Goal: Book appointment/travel/reservation

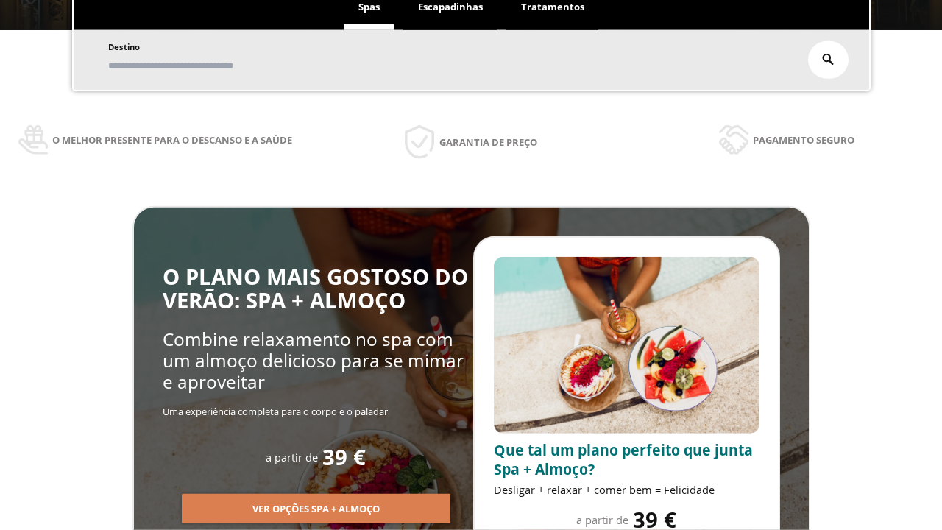
scroll to position [250, 0]
click at [450, 13] on span "Escapadinhas" at bounding box center [450, 6] width 65 height 13
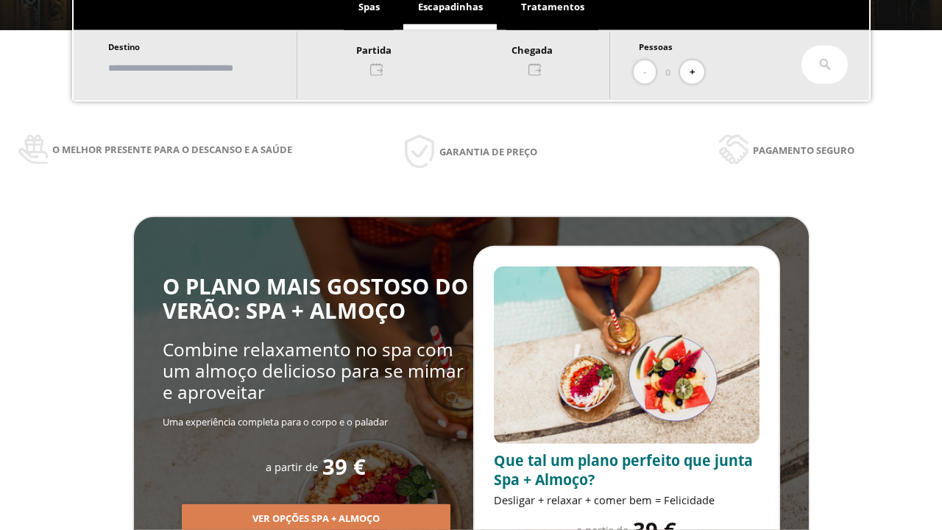
scroll to position [0, 0]
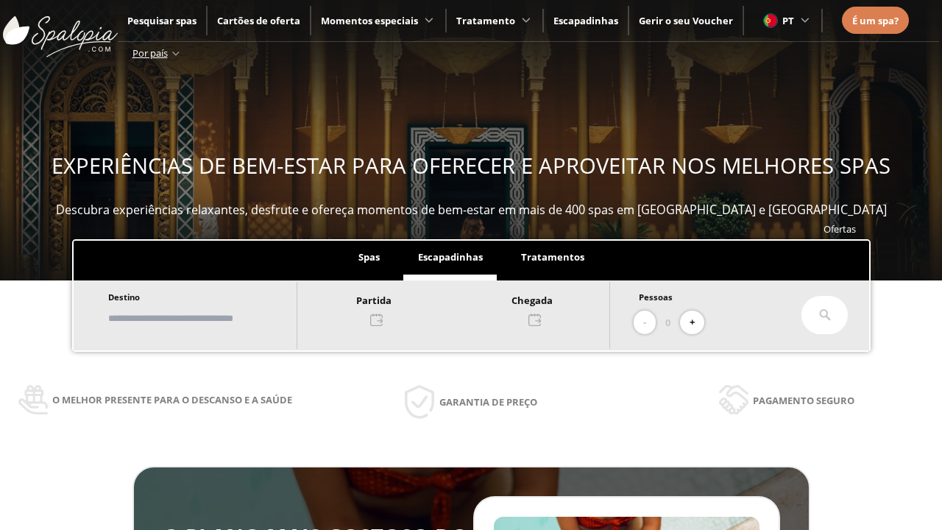
click at [207, 318] on input "text" at bounding box center [195, 318] width 183 height 26
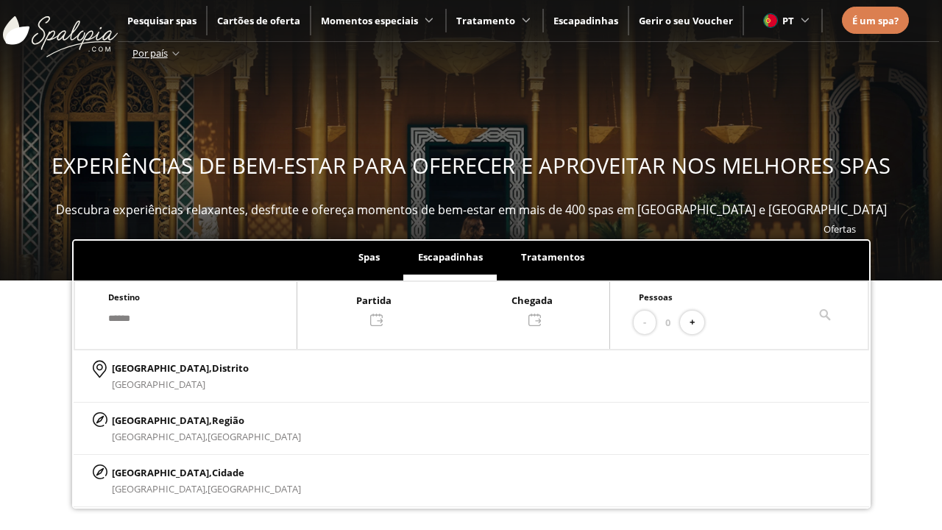
type input "******"
click at [147, 472] on p "[GEOGRAPHIC_DATA], Cidade" at bounding box center [206, 472] width 189 height 16
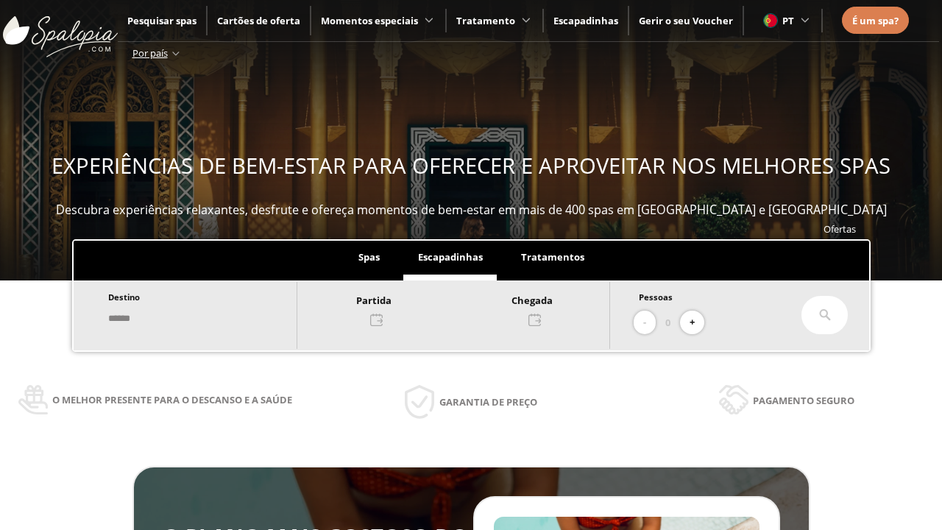
click at [468, 308] on div at bounding box center [453, 308] width 312 height 35
click at [300, 158] on div "9" at bounding box center [287, 171] width 26 height 26
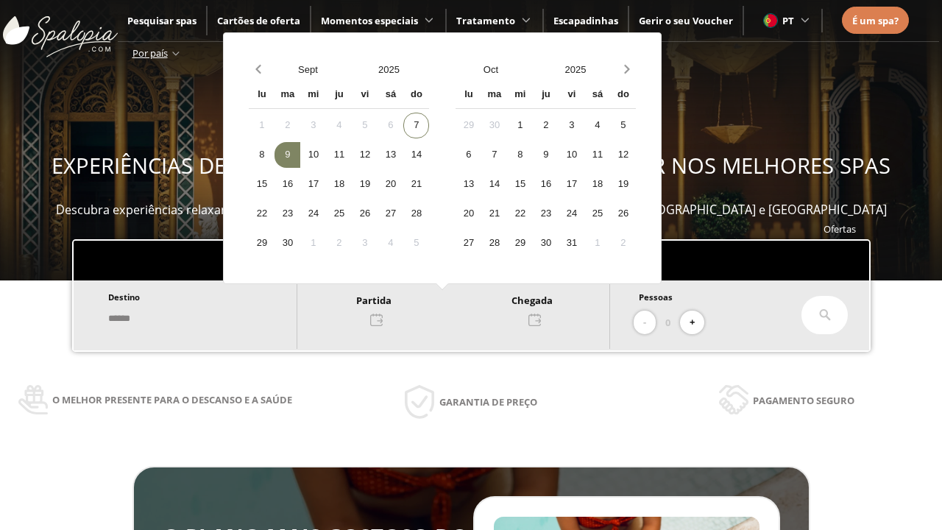
click at [326, 155] on div "10" at bounding box center [313, 155] width 26 height 26
click at [697, 322] on button "+" at bounding box center [692, 322] width 24 height 24
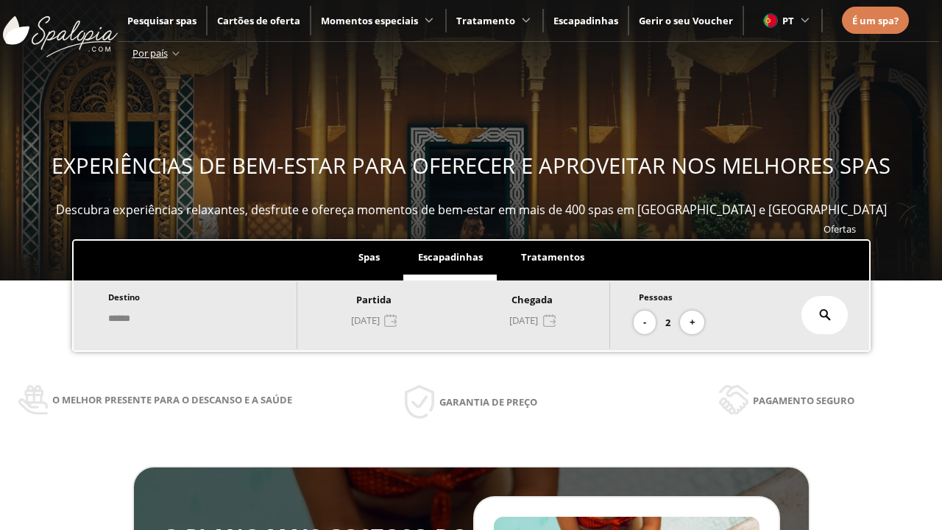
click at [825, 315] on icon at bounding box center [825, 315] width 12 height 12
